Goal: Transaction & Acquisition: Purchase product/service

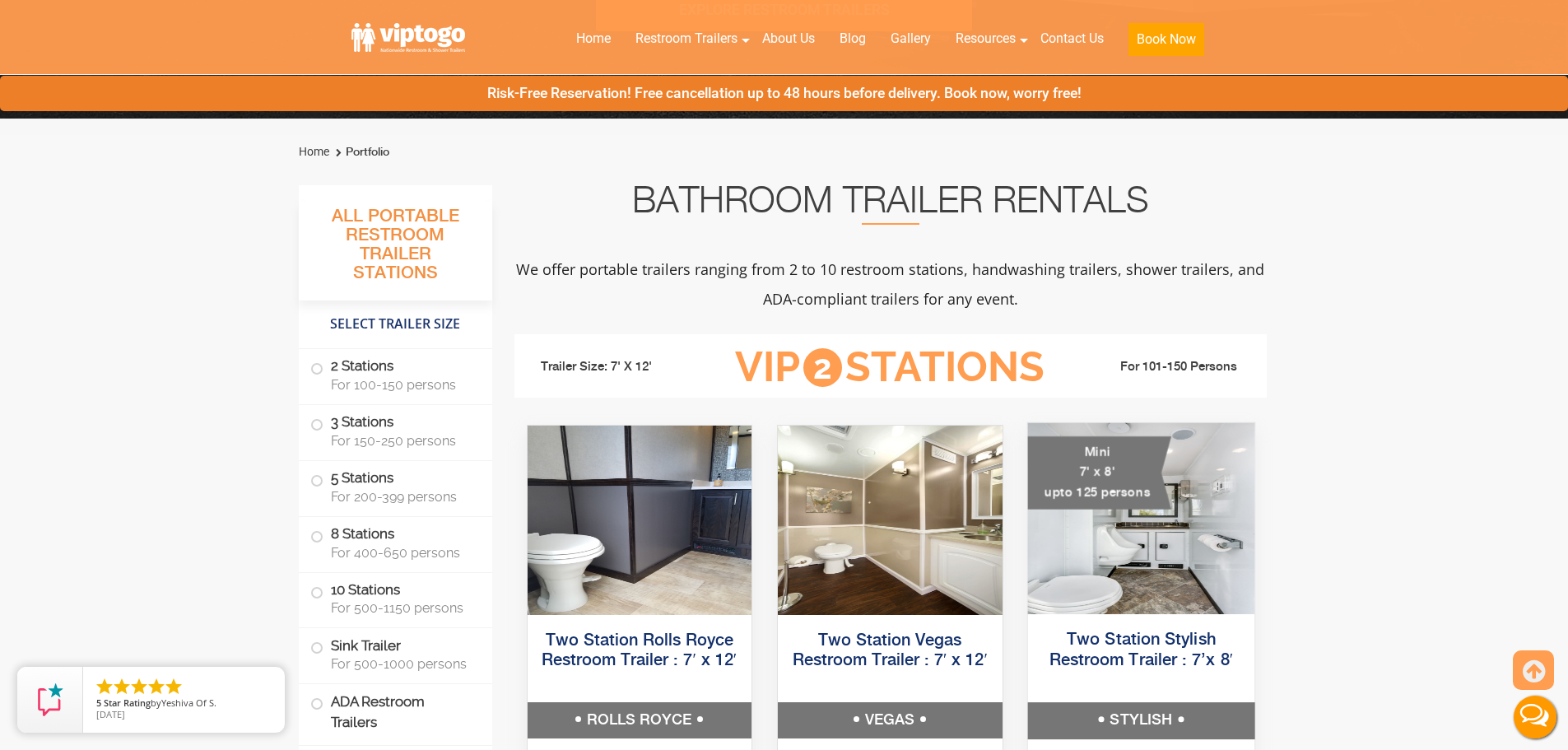
scroll to position [494, 0]
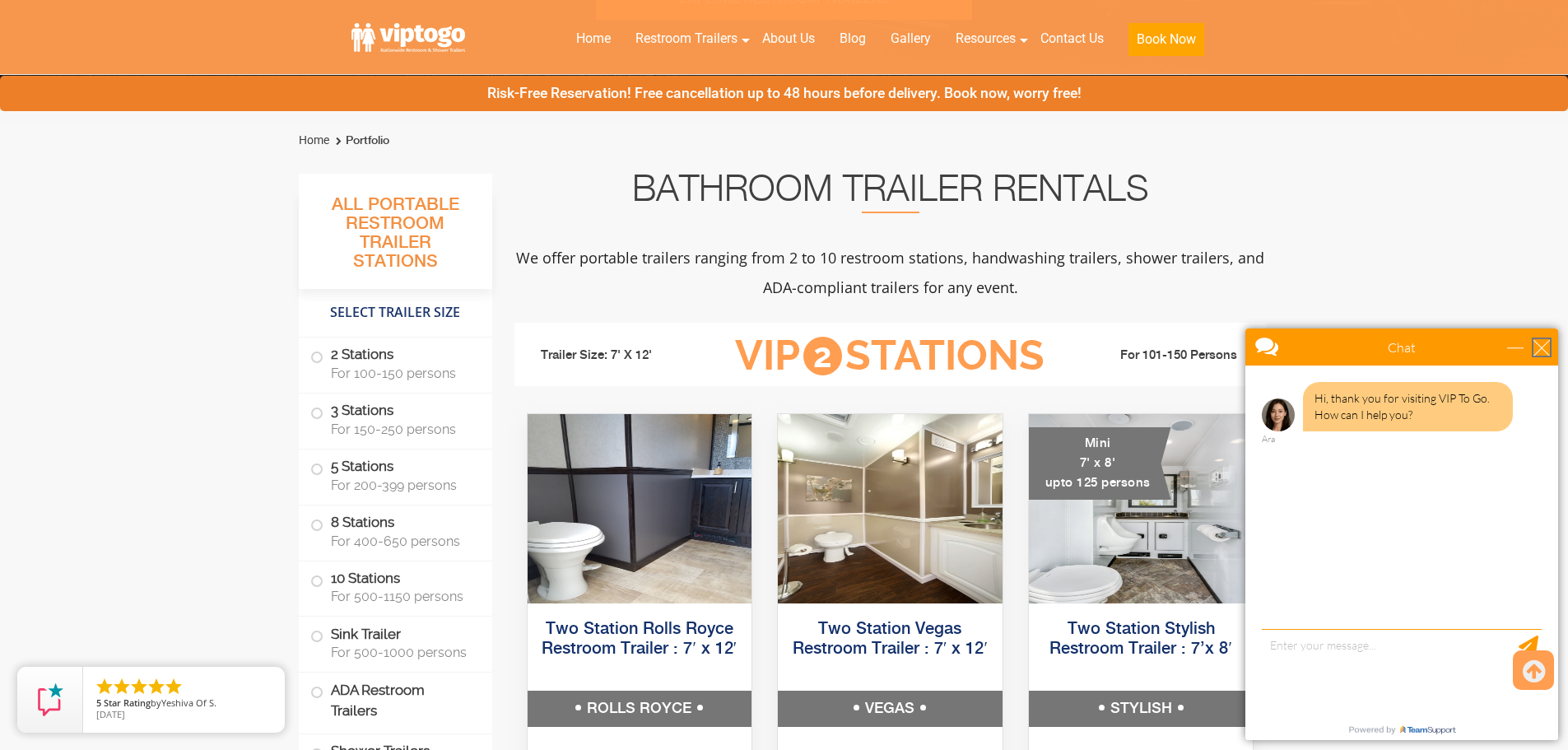
click at [1544, 350] on div "close" at bounding box center [1541, 347] width 16 height 16
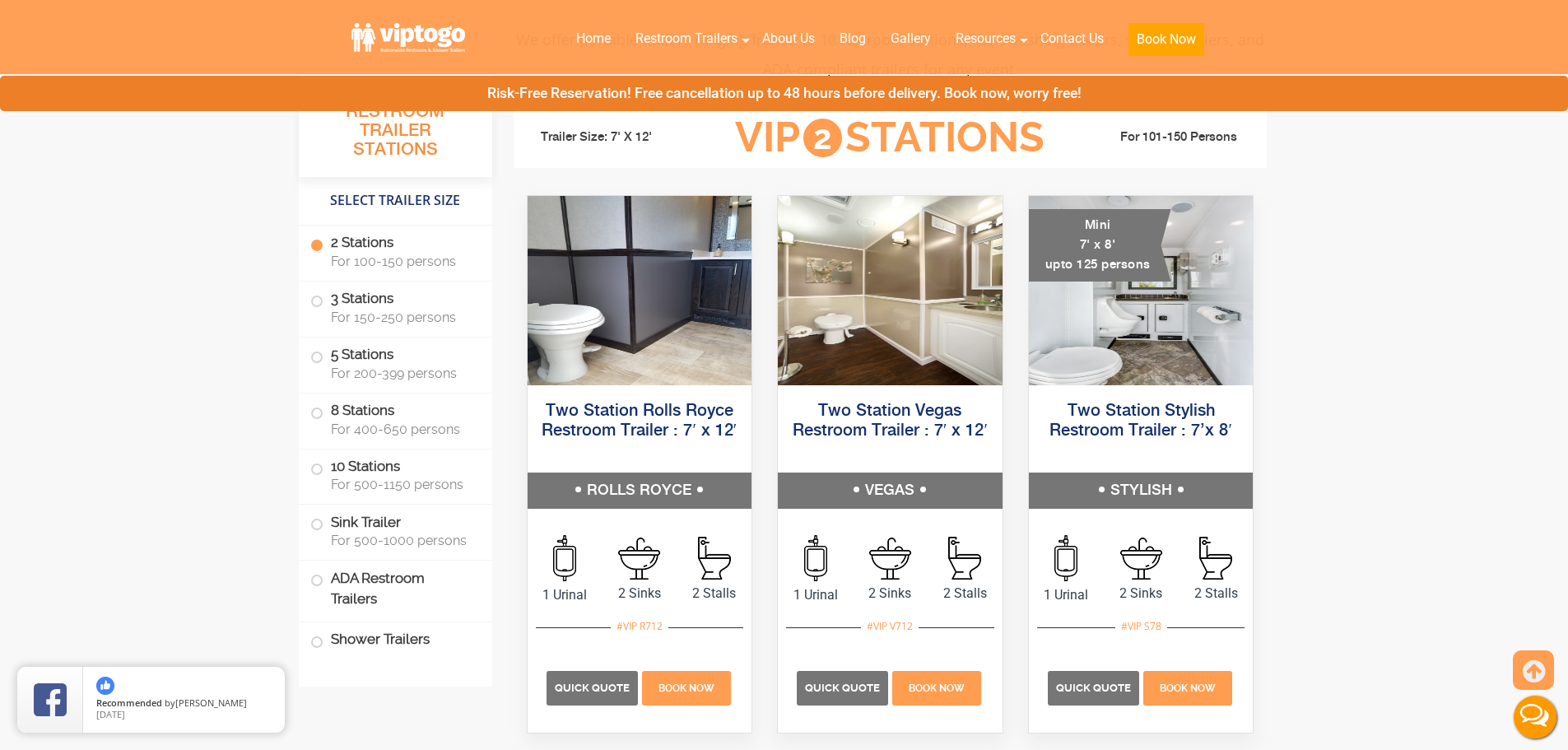
scroll to position [740, 0]
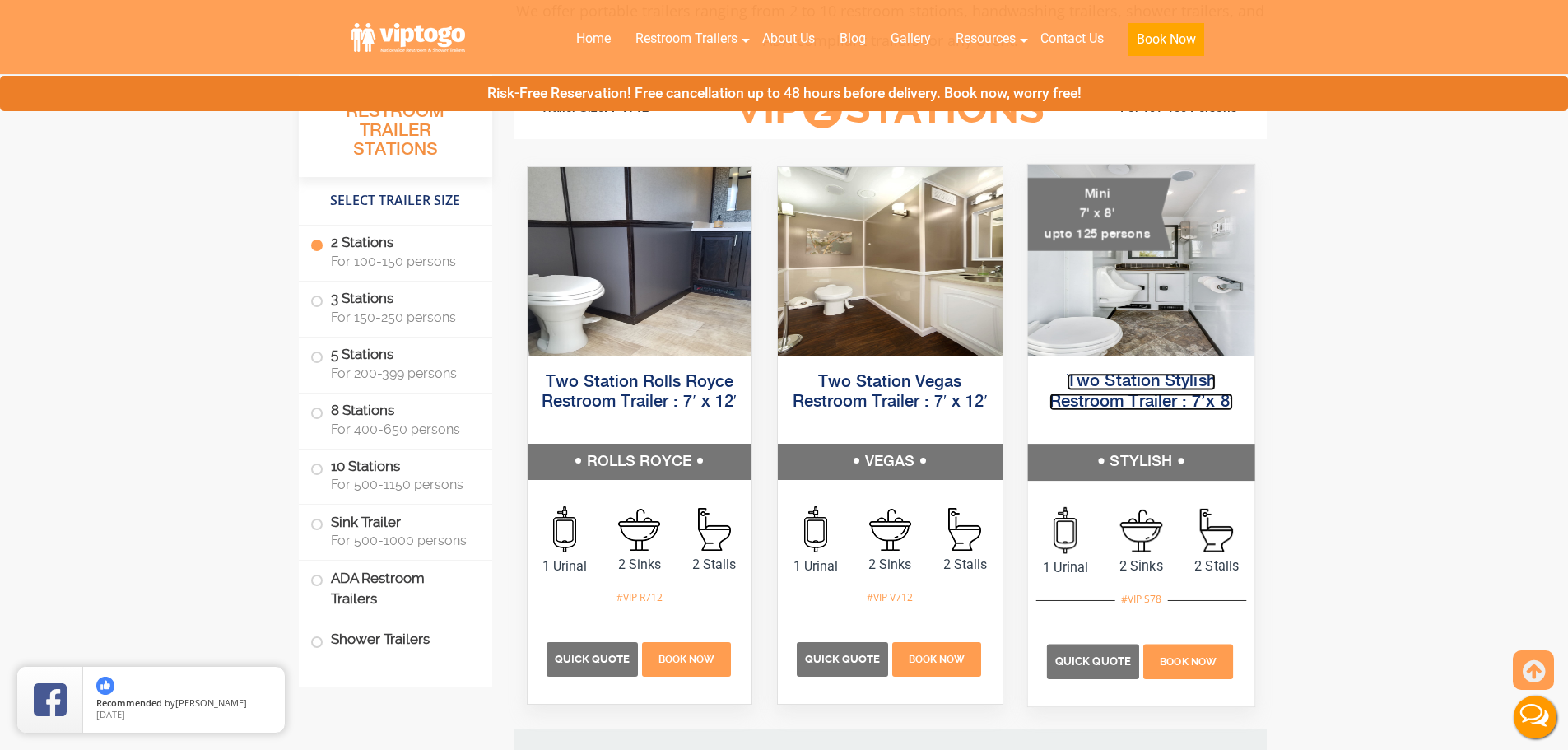
click at [1157, 384] on link "Two Station Stylish Restroom Trailer : 7’x 8′" at bounding box center [1141, 391] width 184 height 37
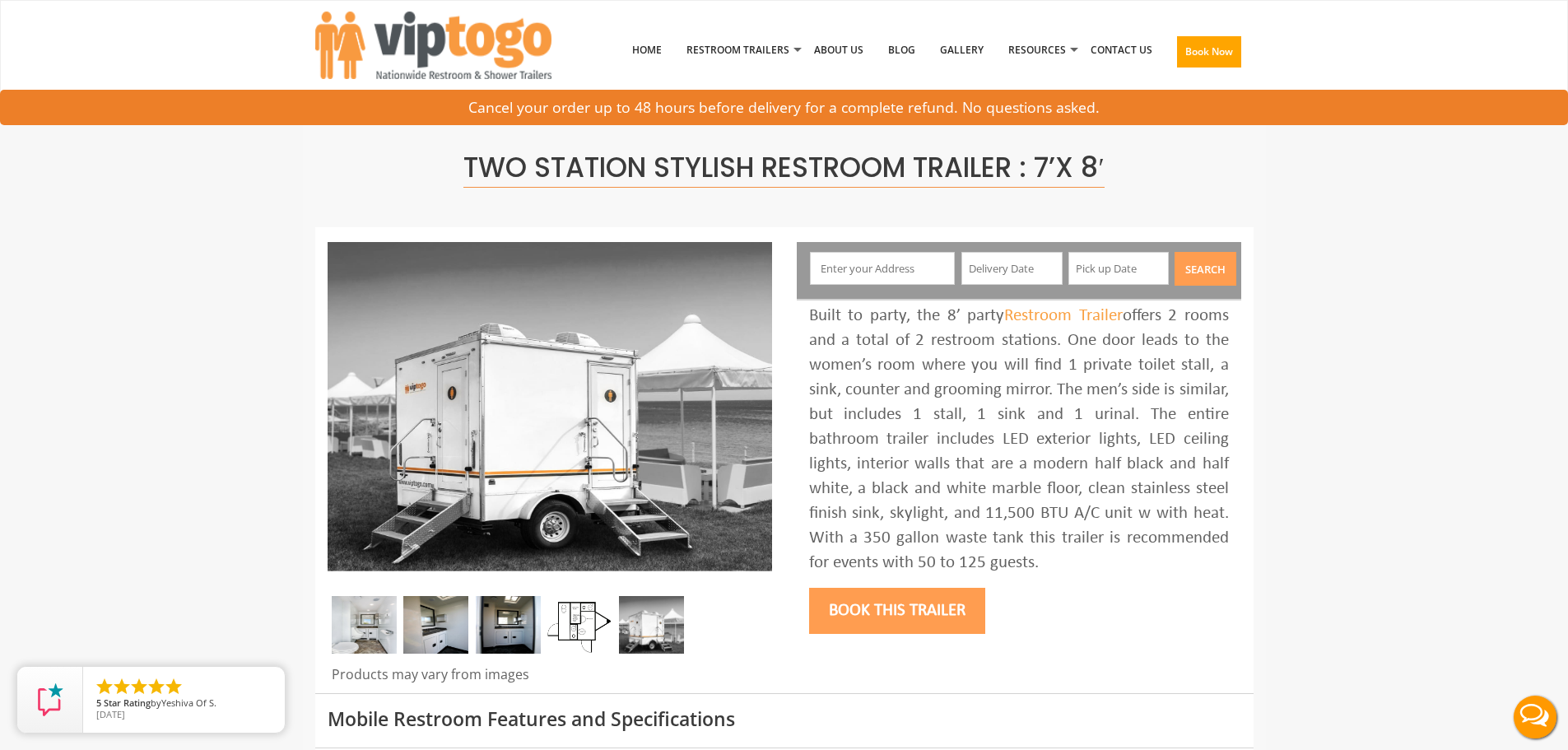
click at [572, 632] on img at bounding box center [580, 625] width 65 height 57
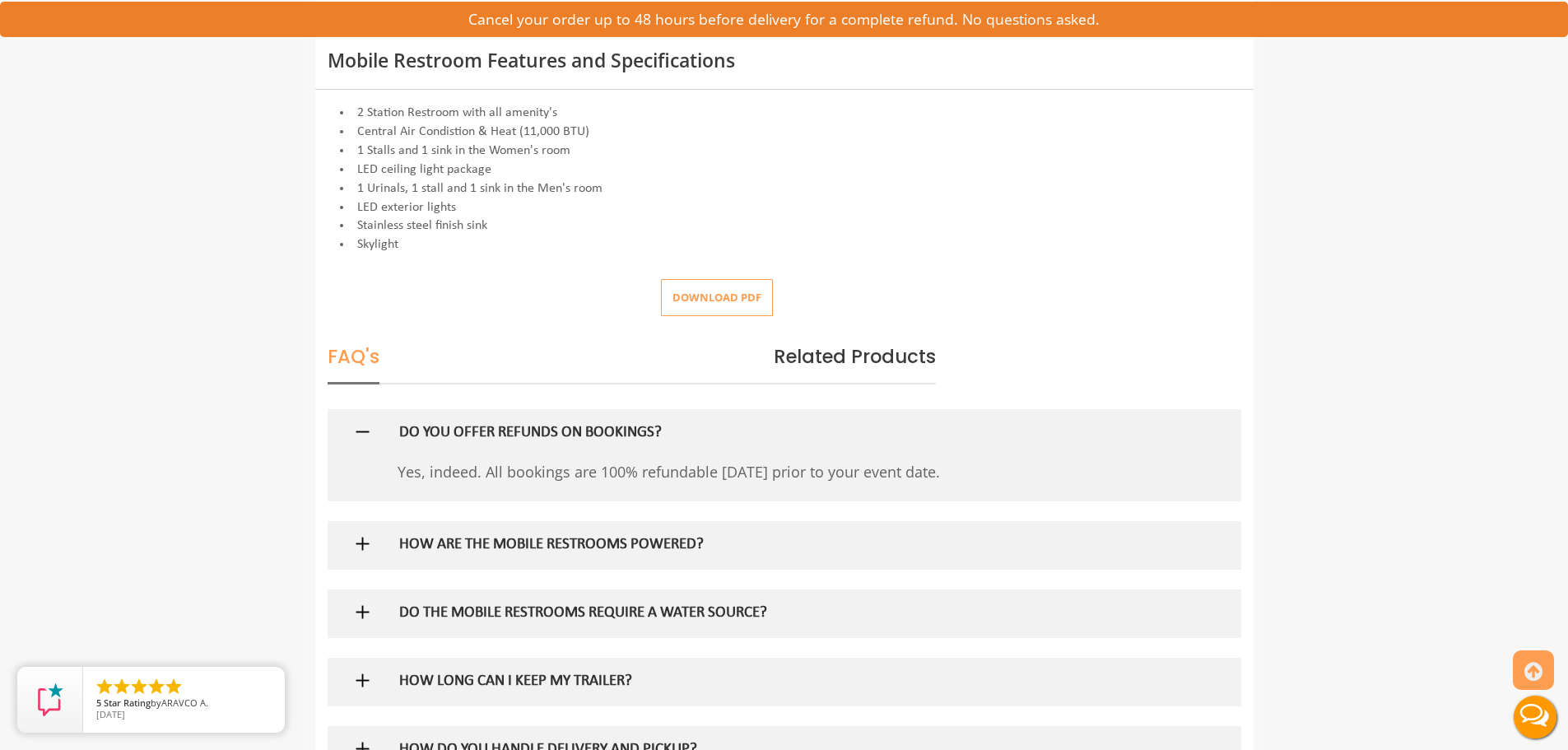
scroll to position [740, 0]
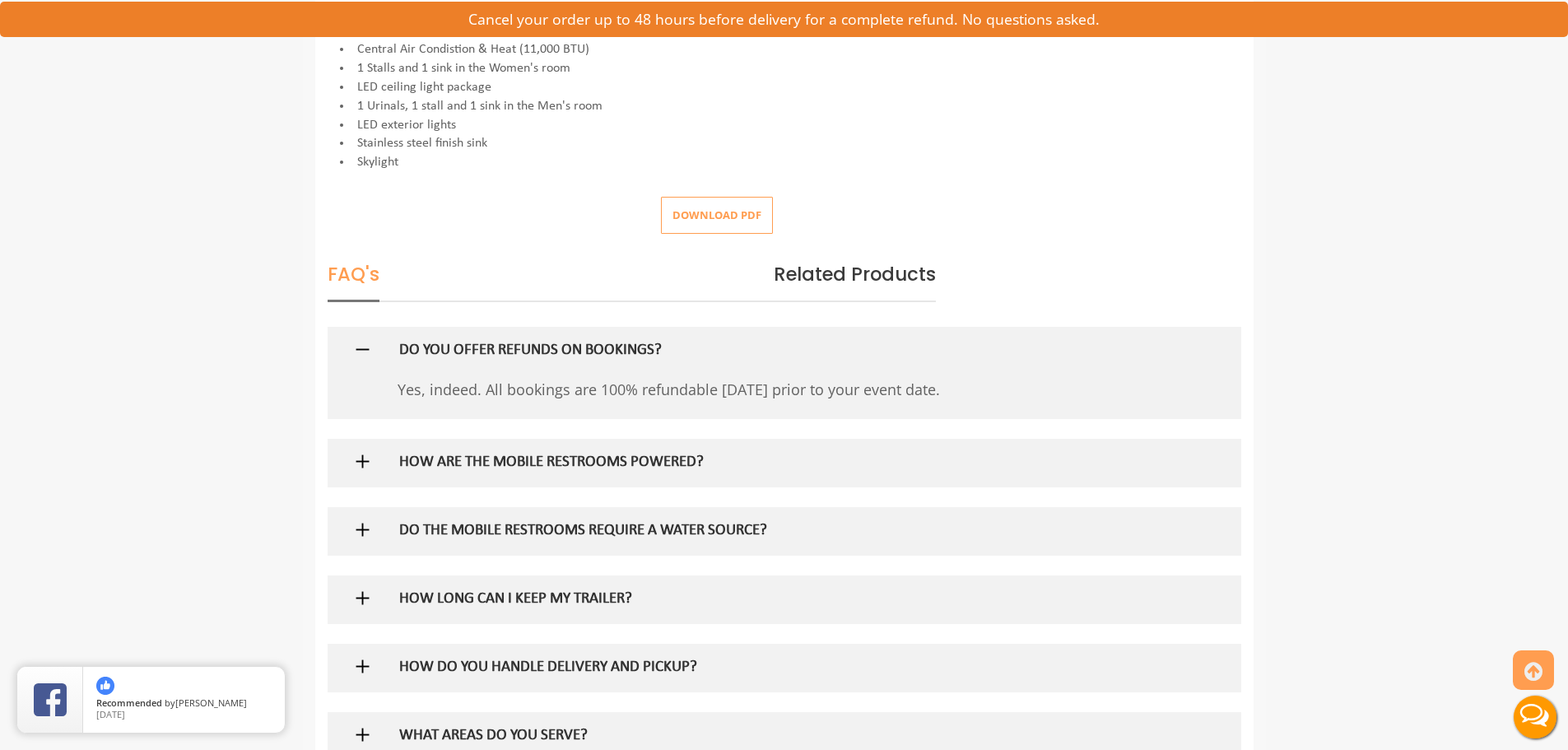
click at [360, 464] on img at bounding box center [363, 461] width 21 height 21
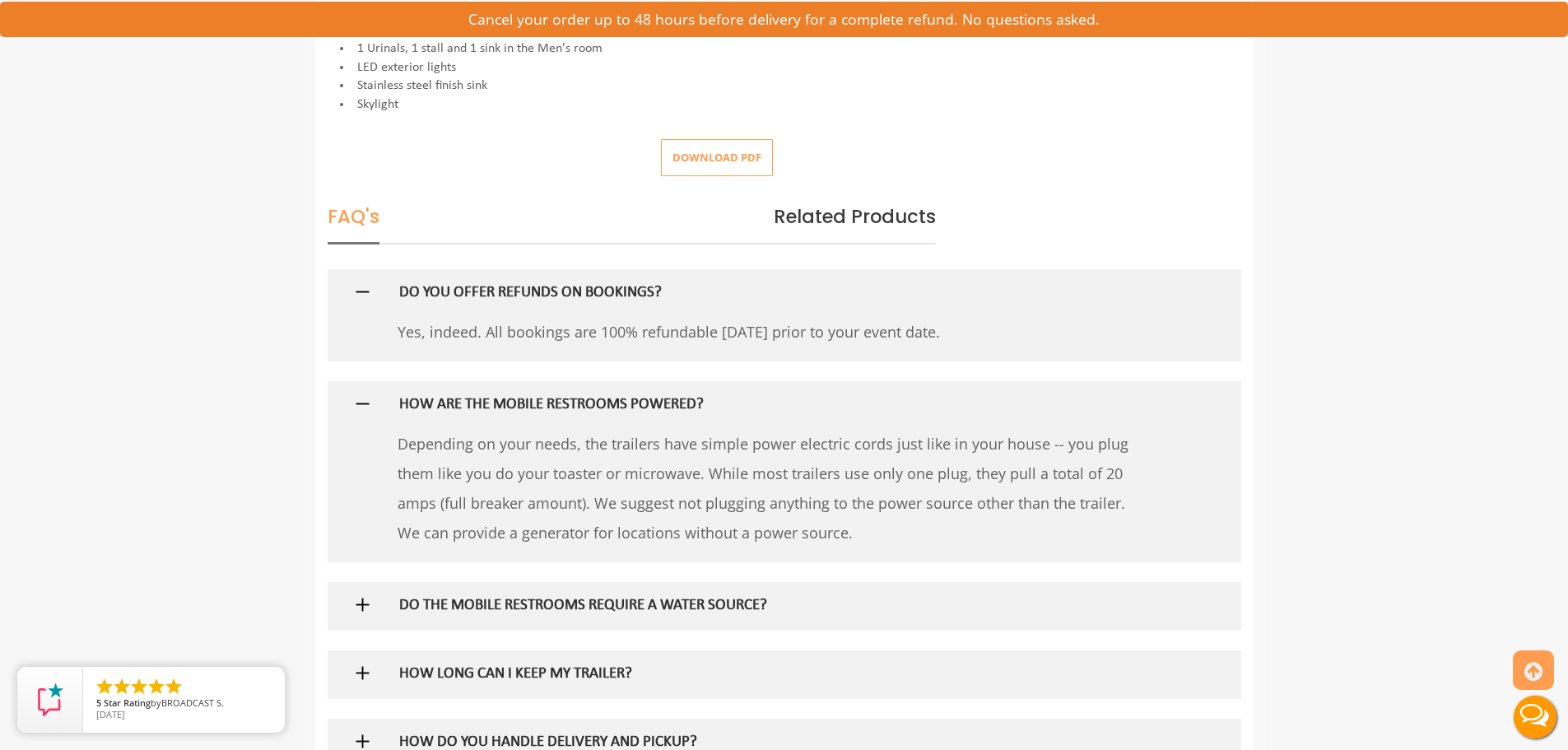
scroll to position [824, 0]
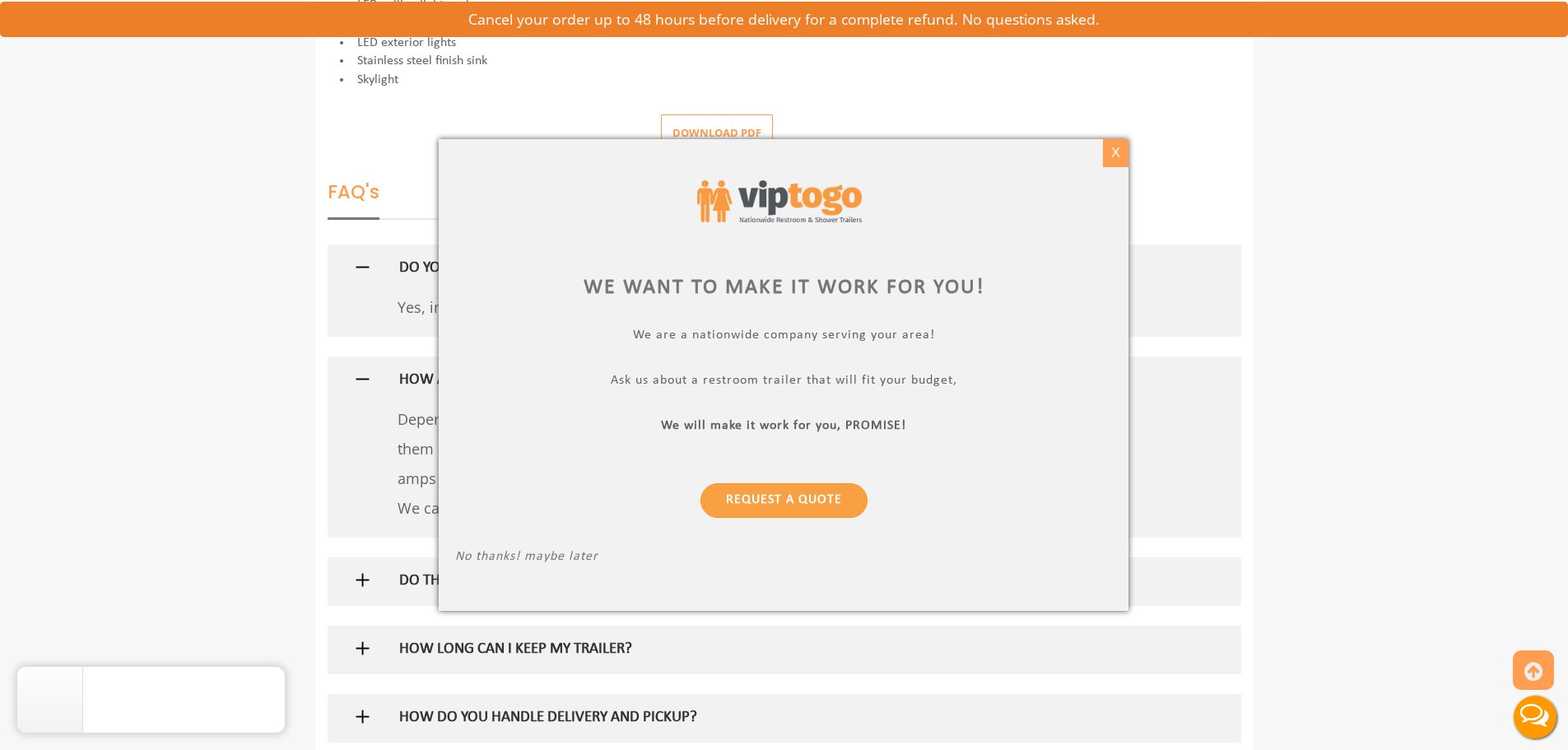
click at [1115, 153] on div "X" at bounding box center [1116, 153] width 26 height 28
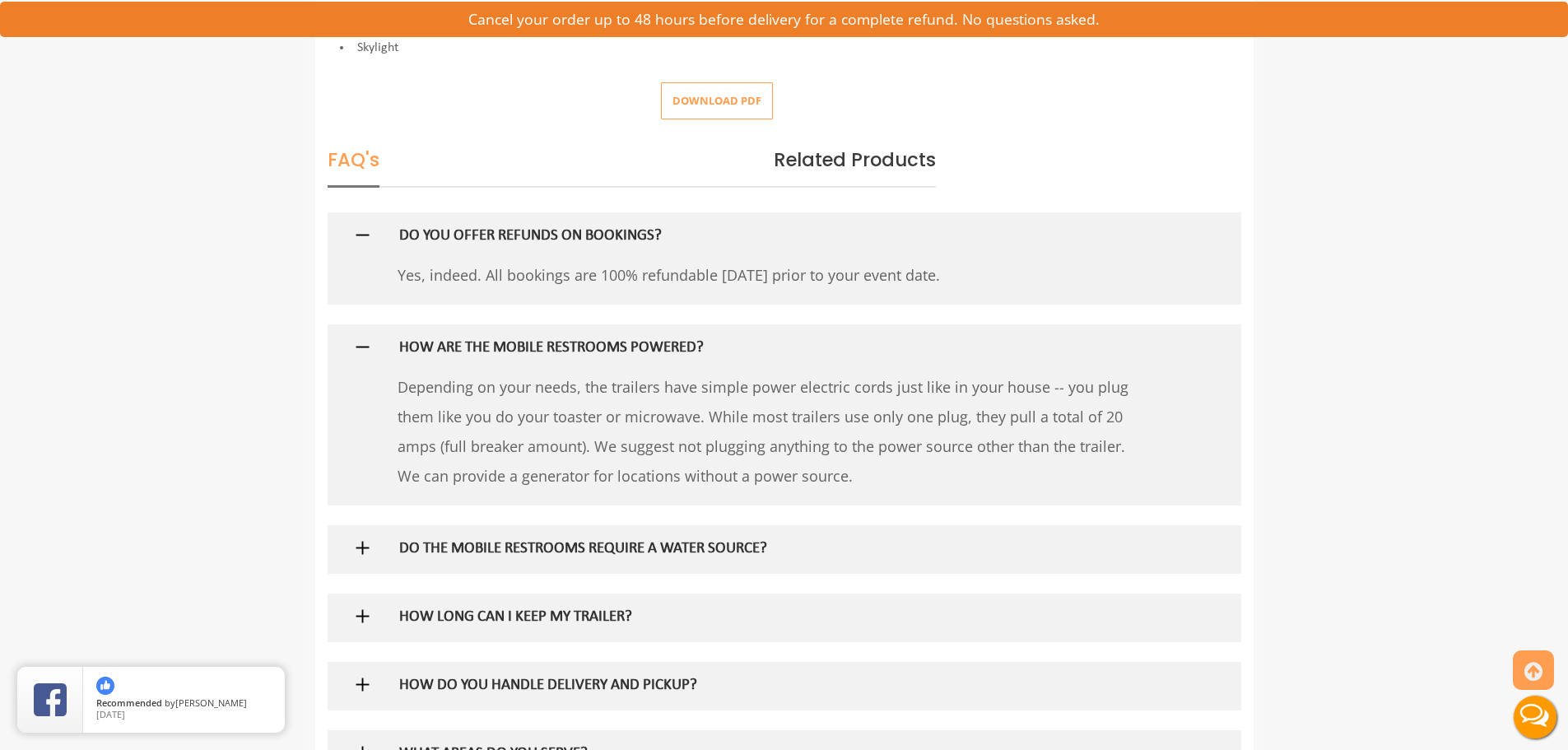
scroll to position [906, 0]
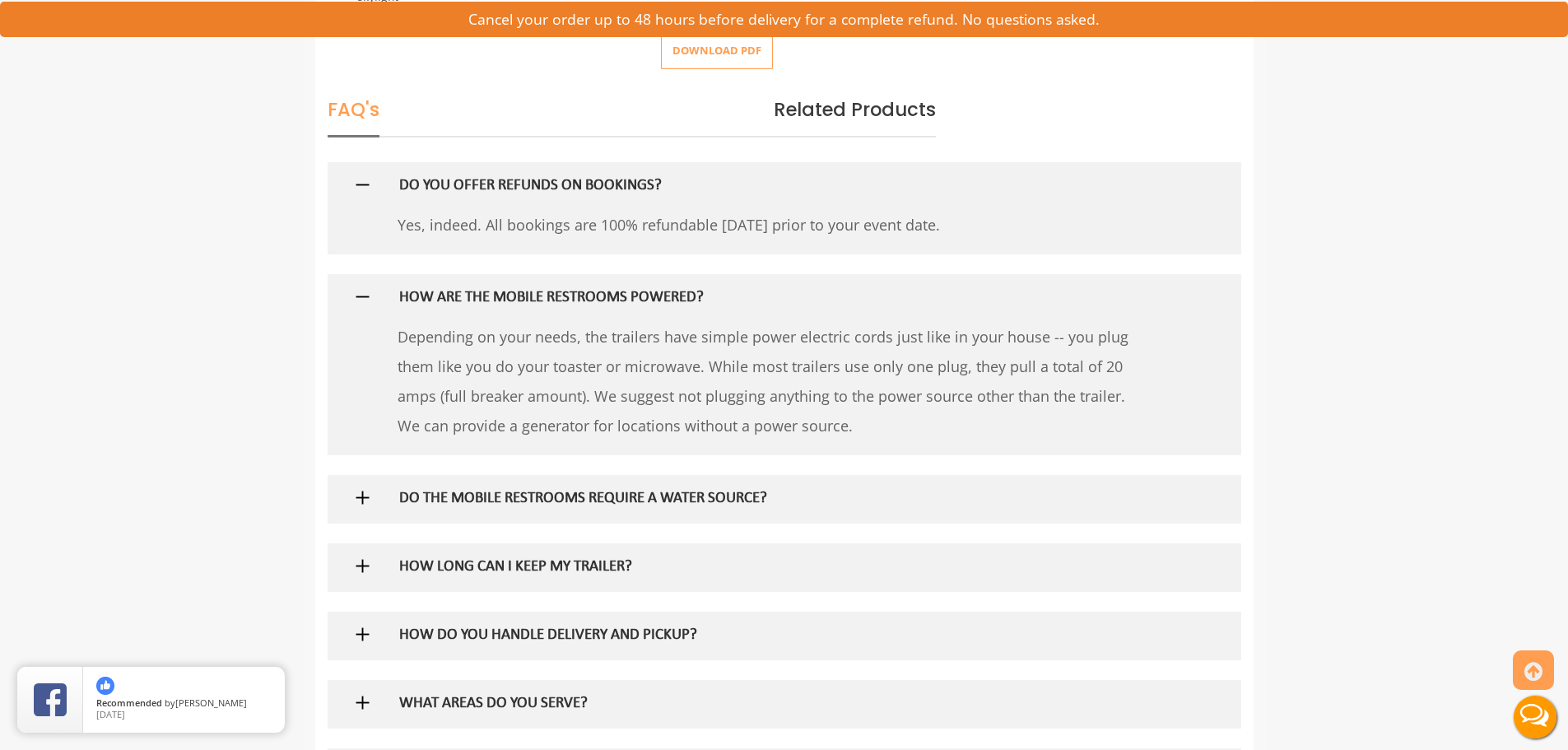
click at [365, 567] on img at bounding box center [363, 567] width 21 height 21
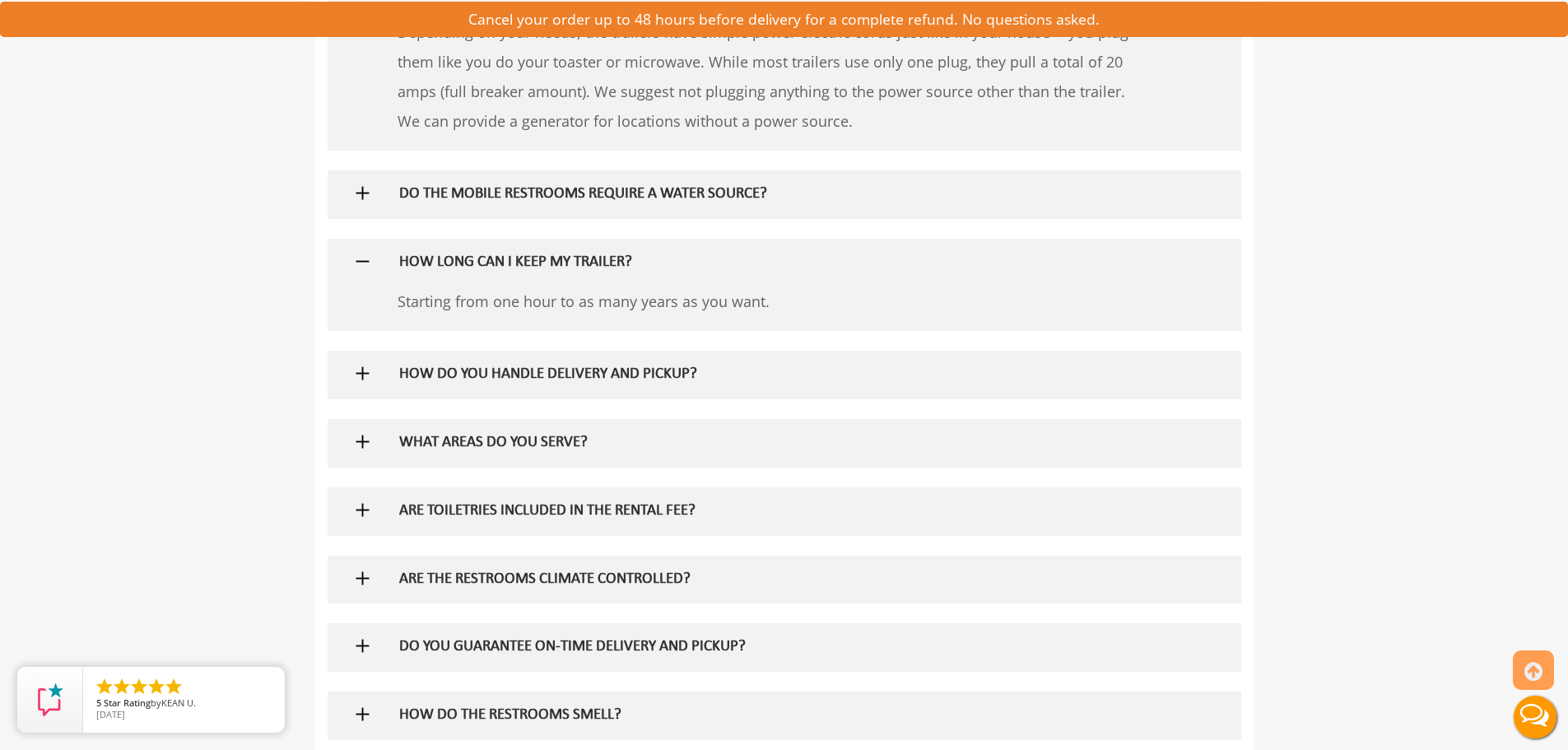
scroll to position [1234, 0]
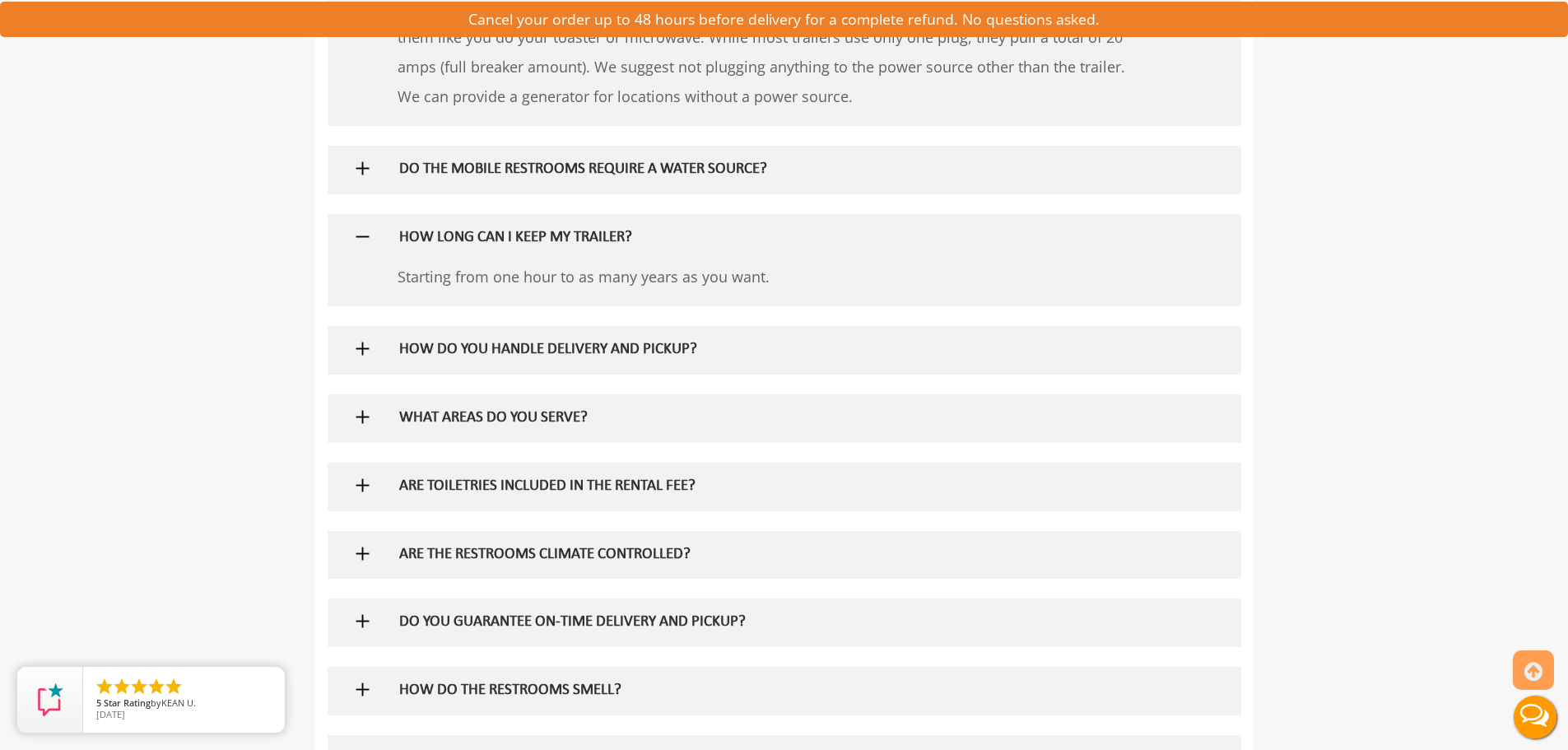
click at [358, 419] on img at bounding box center [363, 418] width 21 height 21
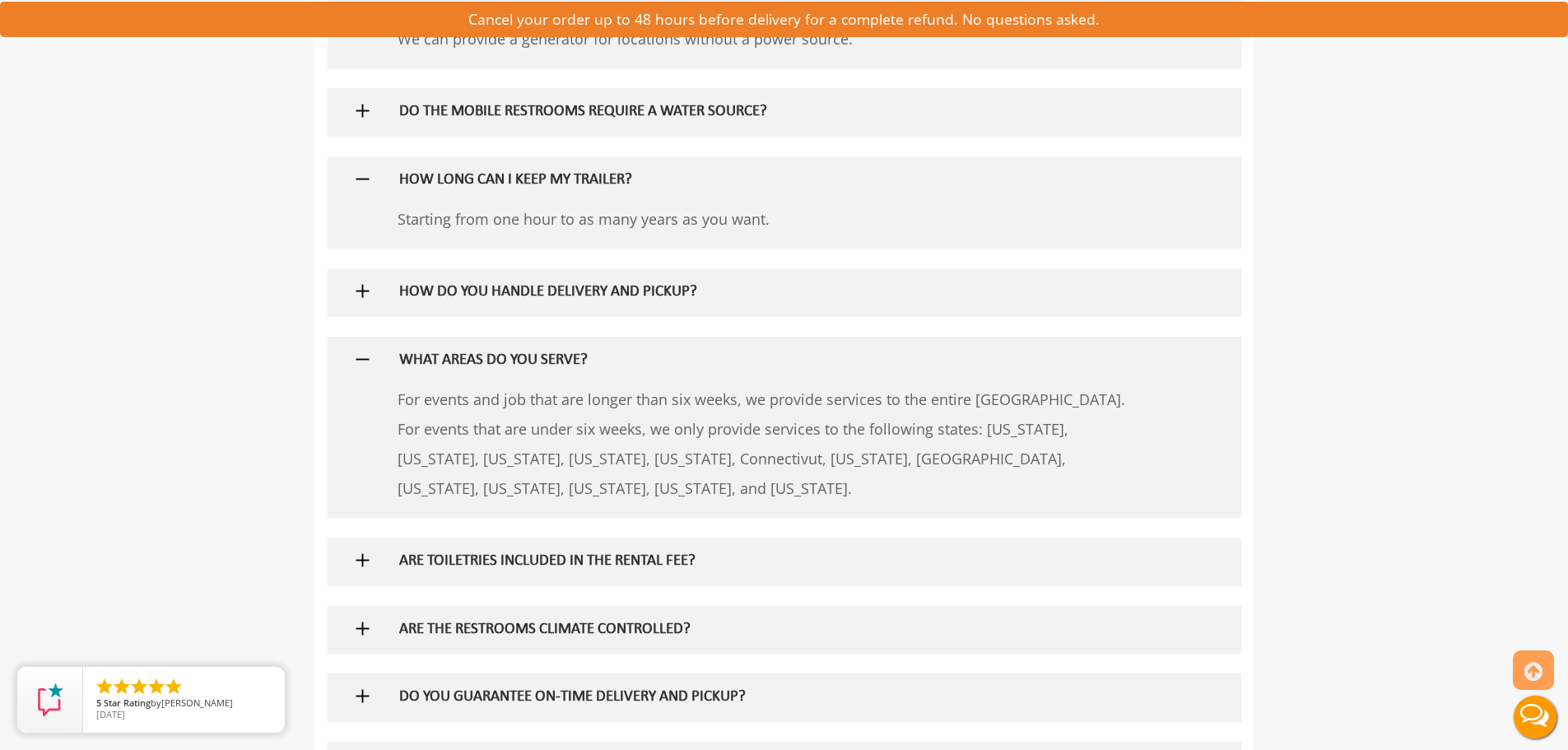
scroll to position [1400, 0]
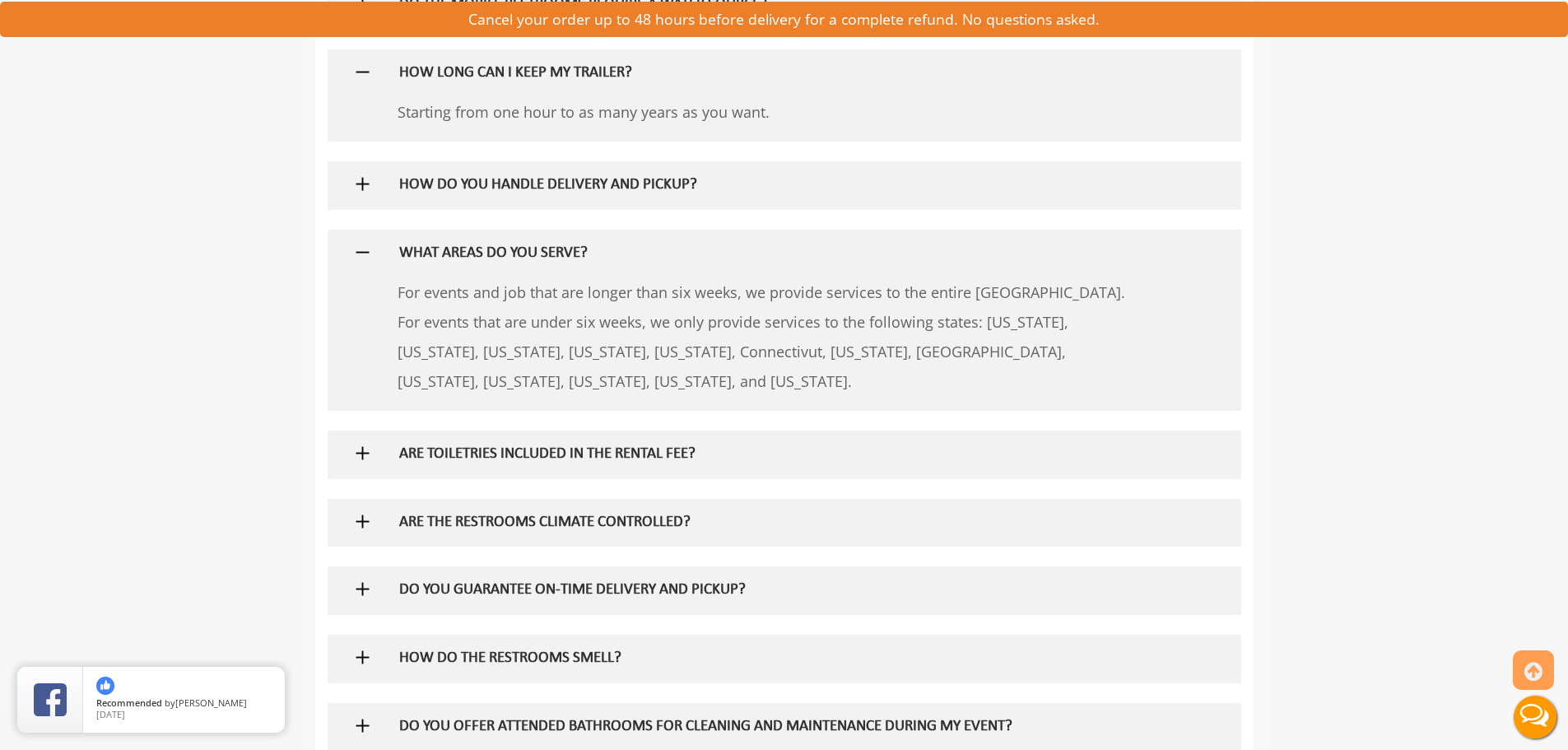
click at [355, 455] on img at bounding box center [363, 454] width 21 height 21
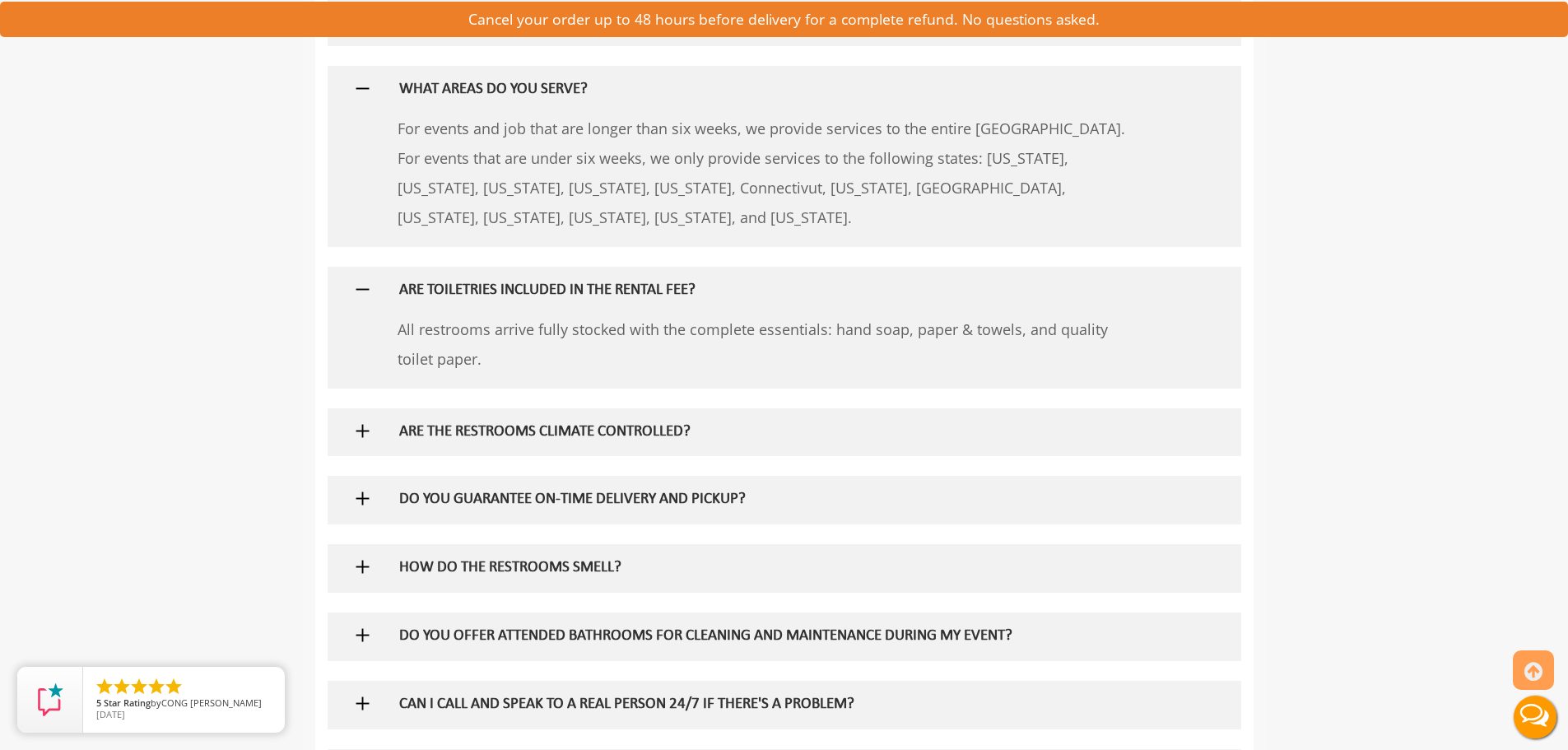
scroll to position [1564, 0]
click at [361, 430] on img at bounding box center [363, 430] width 21 height 21
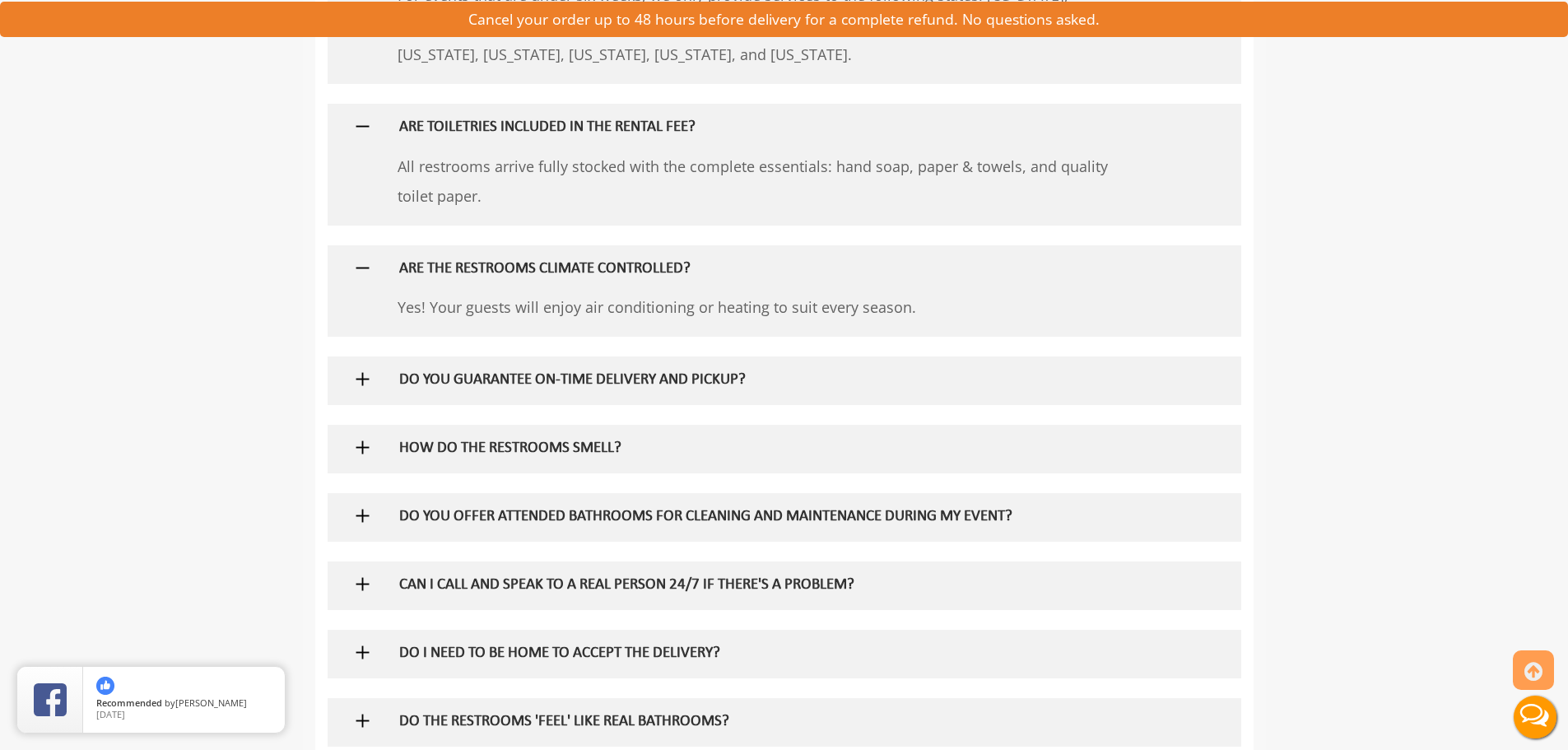
scroll to position [1728, 0]
click at [365, 443] on img at bounding box center [363, 445] width 21 height 21
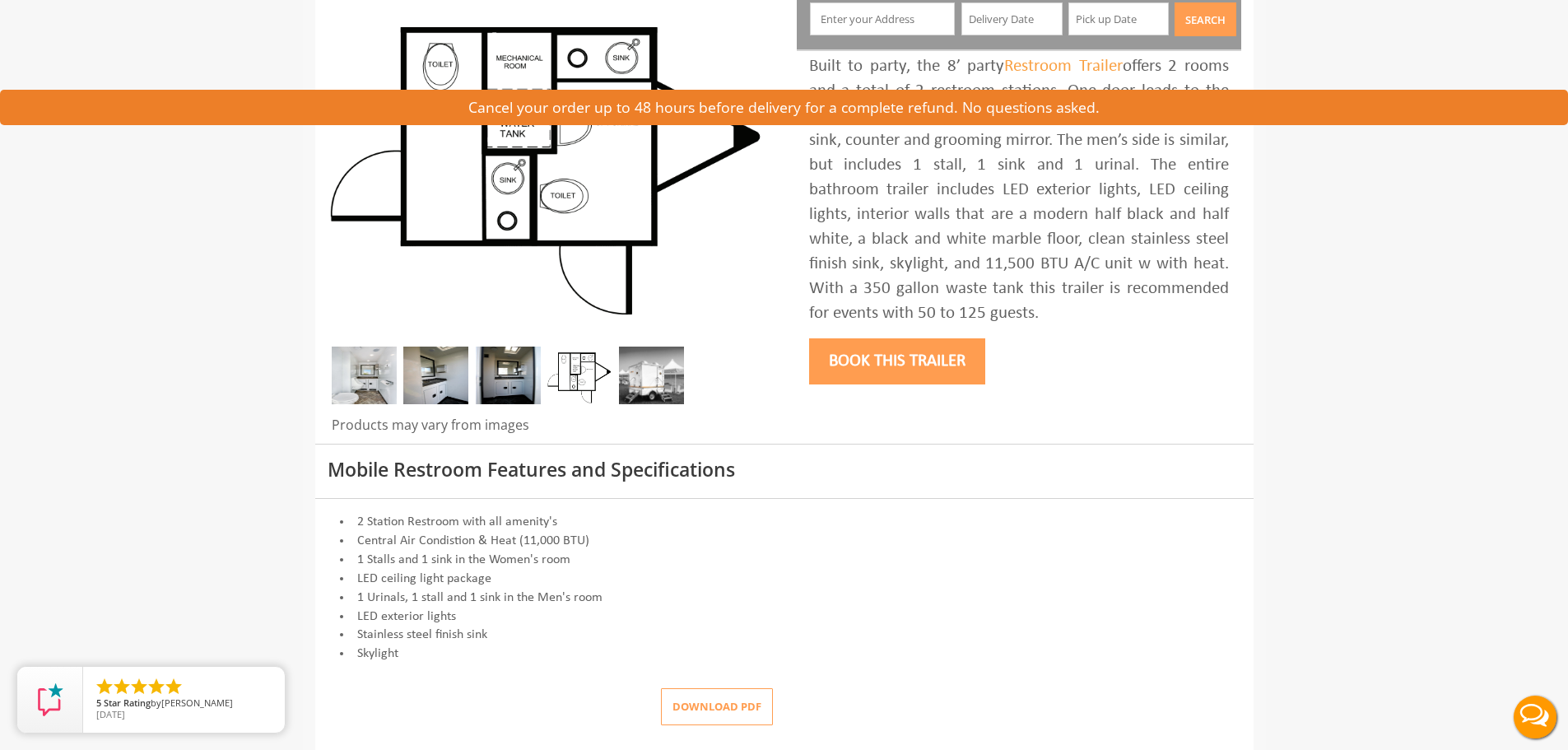
scroll to position [0, 0]
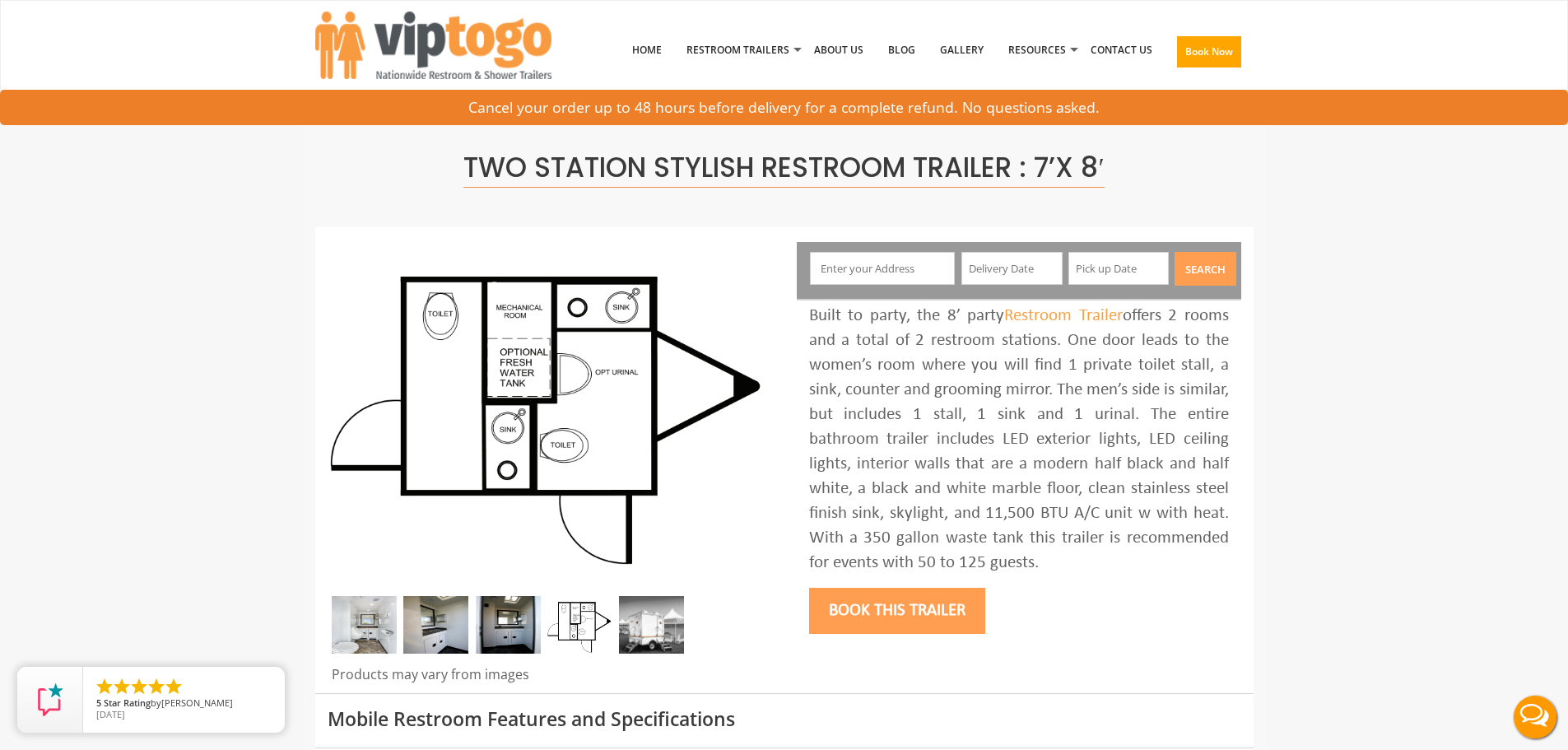
click at [830, 268] on input "text" at bounding box center [883, 268] width 145 height 32
